Goal: Register for event/course

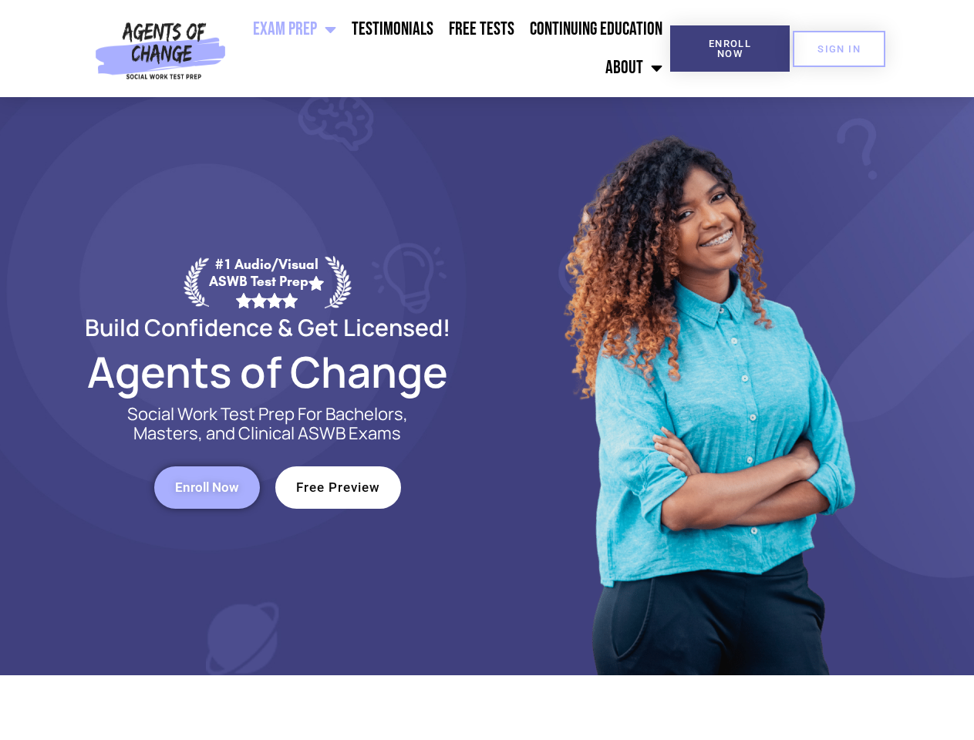
click at [487, 370] on div at bounding box center [706, 386] width 439 height 578
click at [451, 49] on ul "Exam Prep BSW Exam Prep: ASWB Bachelors Level Exam LMSW Exam Prep: ASWB Masters…" at bounding box center [451, 48] width 438 height 77
click at [729, 49] on span "Enroll Now" at bounding box center [730, 49] width 70 height 20
click at [839, 49] on span "SIGN IN" at bounding box center [838, 49] width 43 height 10
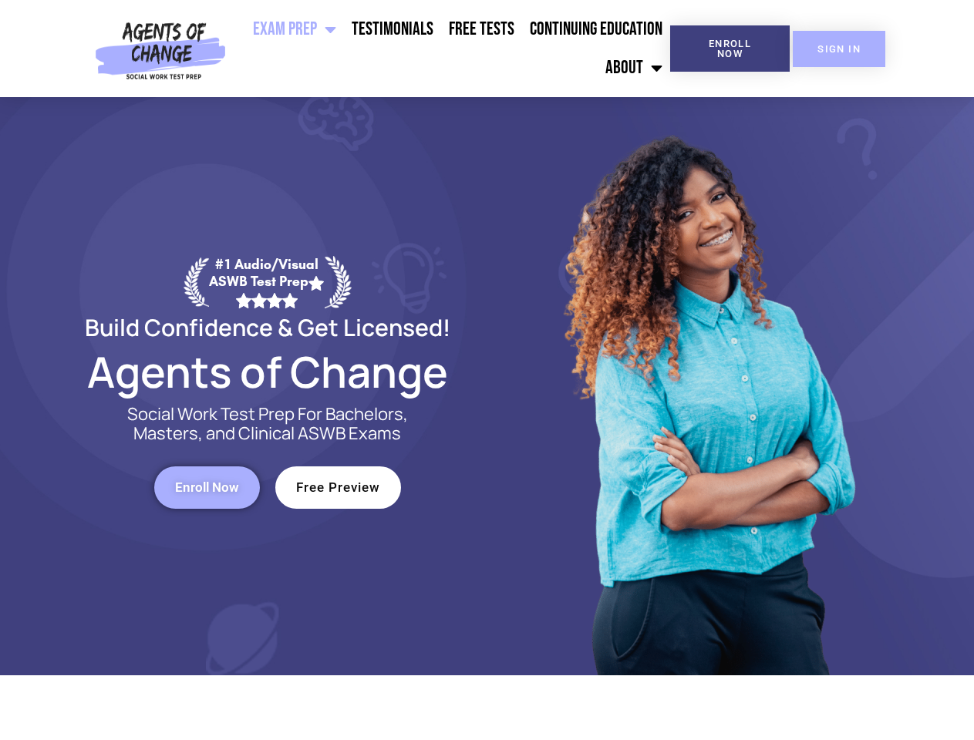
click at [839, 49] on span "SIGN IN" at bounding box center [838, 49] width 43 height 10
click at [207, 487] on span "Enroll Now" at bounding box center [207, 487] width 64 height 13
click at [338, 487] on span "Free Preview" at bounding box center [338, 487] width 84 height 13
